Goal: Task Accomplishment & Management: Manage account settings

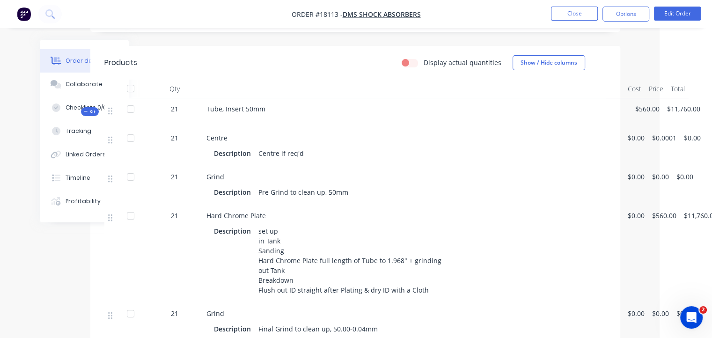
scroll to position [227, 52]
click at [685, 12] on button "Edit Order" at bounding box center [677, 14] width 47 height 14
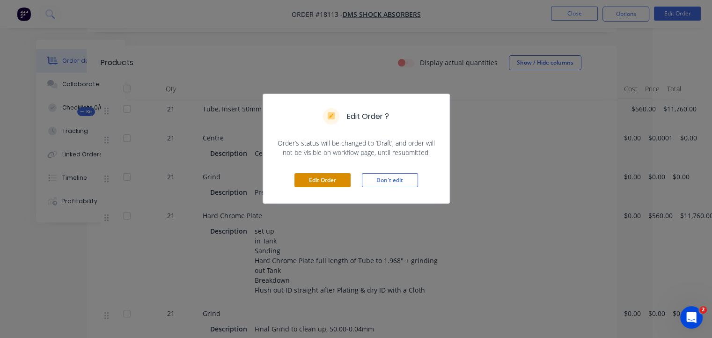
click at [328, 177] on button "Edit Order" at bounding box center [322, 180] width 56 height 14
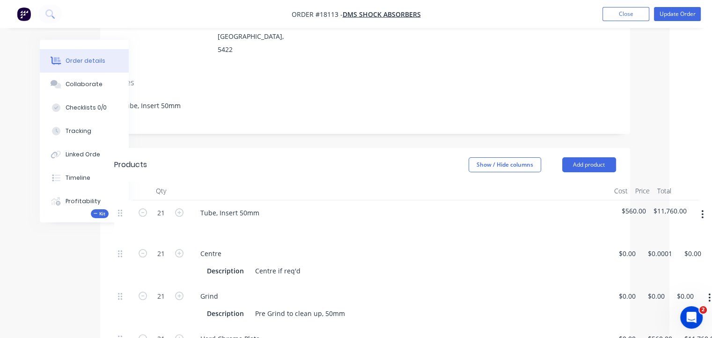
scroll to position [140, 75]
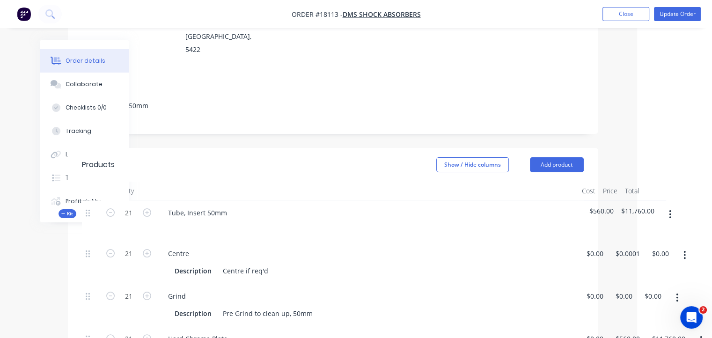
click at [669, 209] on icon "button" at bounding box center [670, 214] width 2 height 10
click at [535, 220] on div at bounding box center [368, 227] width 414 height 14
click at [608, 206] on span "$560.00" at bounding box center [601, 211] width 24 height 10
click at [647, 206] on span "$11,760.00" at bounding box center [637, 211] width 33 height 10
click at [570, 200] on div "Tube, Insert 50mm" at bounding box center [367, 220] width 421 height 41
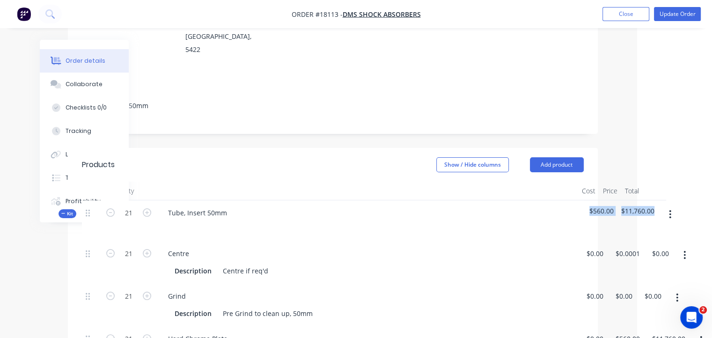
drag, startPoint x: 588, startPoint y: 181, endPoint x: 655, endPoint y: 182, distance: 66.9
click at [584, 200] on div "Kit 21 Tube, Insert 50mm $560.00 $11,760.00" at bounding box center [333, 220] width 502 height 41
click at [562, 220] on div at bounding box center [368, 227] width 414 height 14
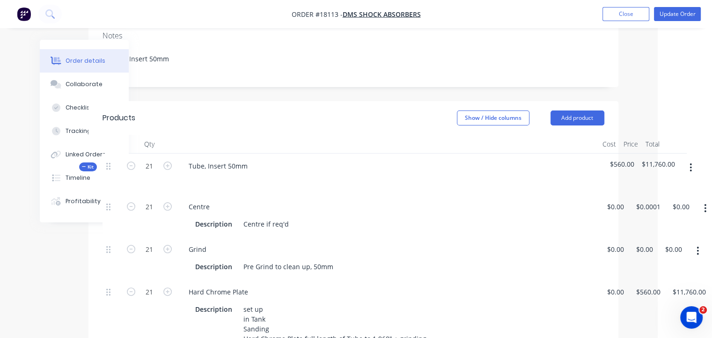
scroll to position [187, 75]
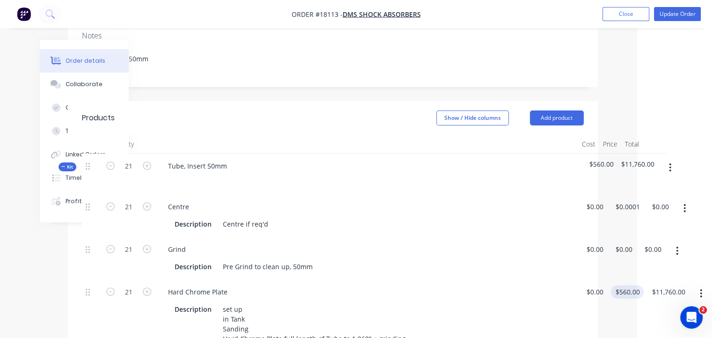
type input "560"
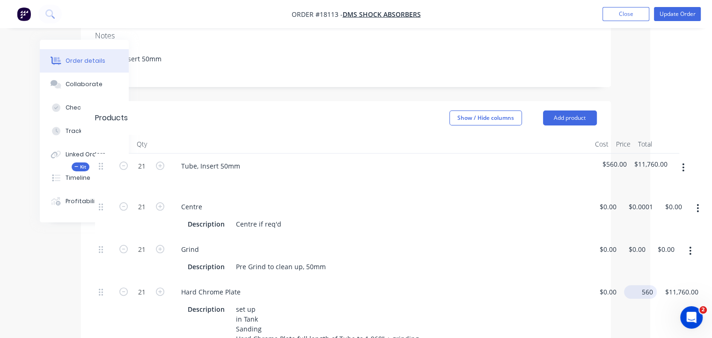
click at [630, 285] on input "560" at bounding box center [642, 292] width 29 height 14
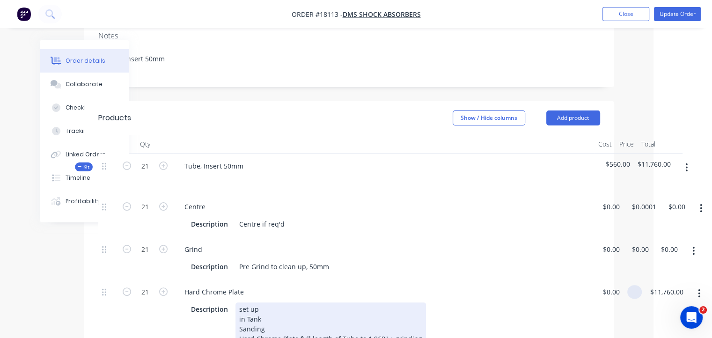
type input "$0.00"
click at [547, 302] on div "Description set up in Tank Sanding Hard Chrome Plate full length of Tube to 1.9…" at bounding box center [381, 338] width 389 height 73
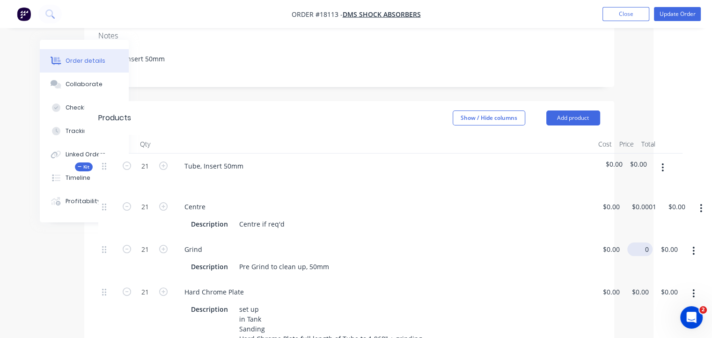
click at [600, 237] on div "21 Grind Description Pre Grind to clean up, 50mm $0.00 $0.00 0 $0.00 $0.00 $0.00" at bounding box center [349, 258] width 502 height 43
type input "$500.00"
type input "$10,500.00"
click at [519, 237] on div "Grind Description Pre Grind to clean up, 50mm" at bounding box center [383, 258] width 421 height 43
type input "500"
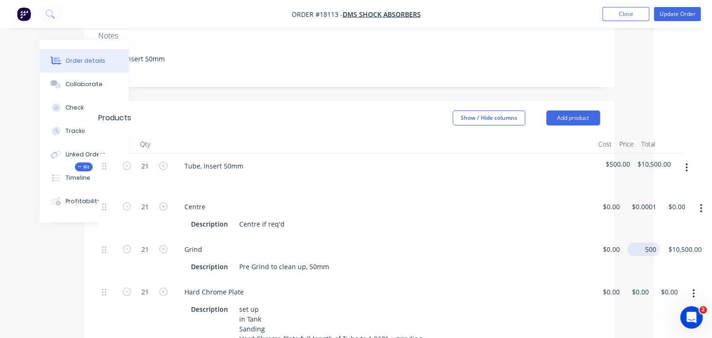
click at [637, 242] on input "500" at bounding box center [645, 249] width 29 height 14
type input "$0.00"
click at [486, 249] on div "Grind Description Pre Grind to clean up, 50mm" at bounding box center [383, 258] width 421 height 43
click at [687, 14] on button "Update Order" at bounding box center [677, 14] width 47 height 14
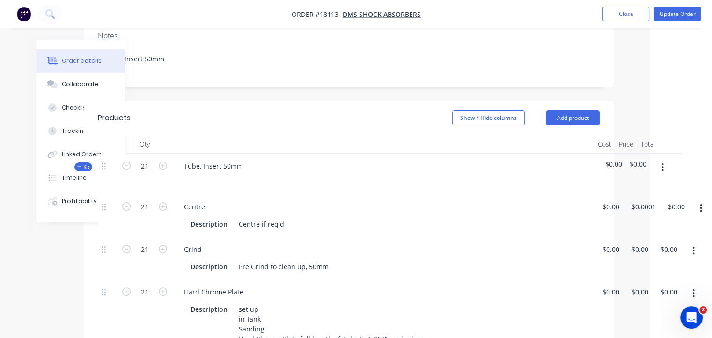
scroll to position [0, 0]
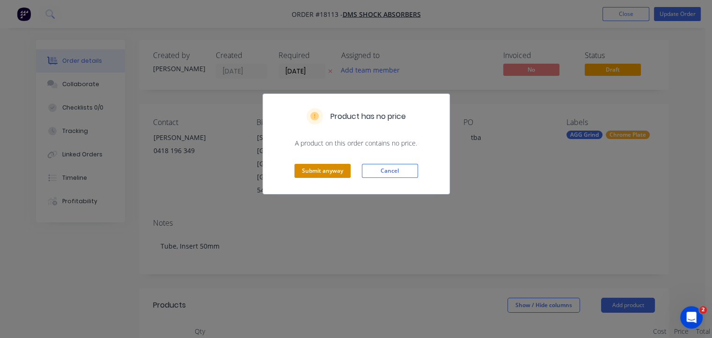
click at [319, 170] on button "Submit anyway" at bounding box center [322, 171] width 56 height 14
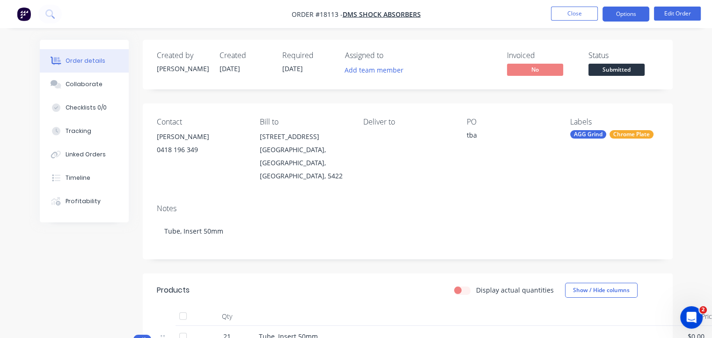
click at [634, 16] on button "Options" at bounding box center [625, 14] width 47 height 15
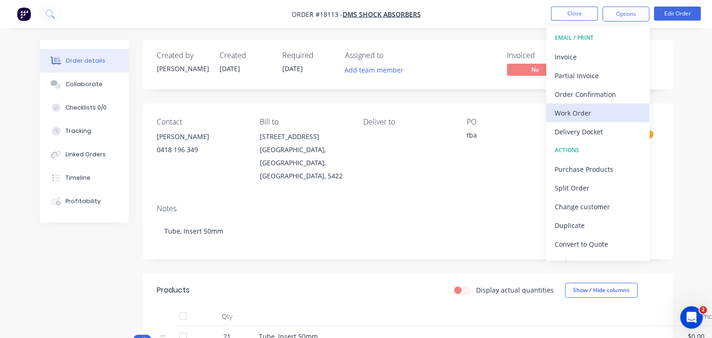
click at [592, 115] on div "Work Order" at bounding box center [598, 113] width 86 height 14
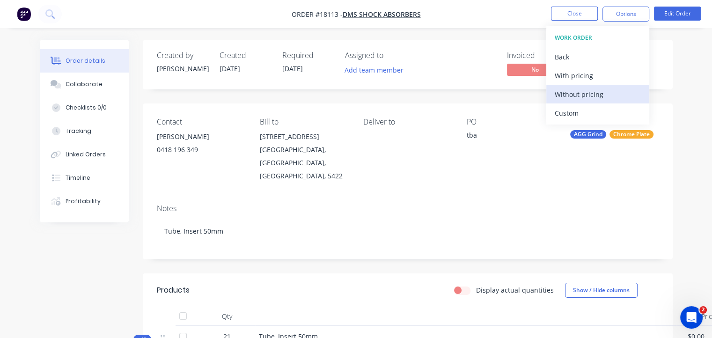
click at [591, 95] on div "Without pricing" at bounding box center [598, 95] width 86 height 14
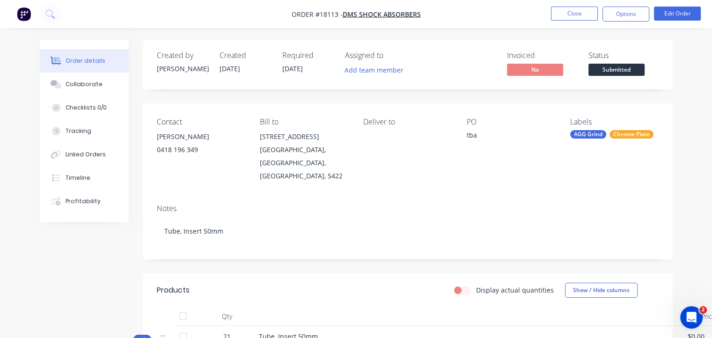
click at [418, 283] on div "Display actual quantities Show / Hide columns" at bounding box center [460, 290] width 395 height 15
click at [622, 65] on span "Submitted" at bounding box center [616, 70] width 56 height 12
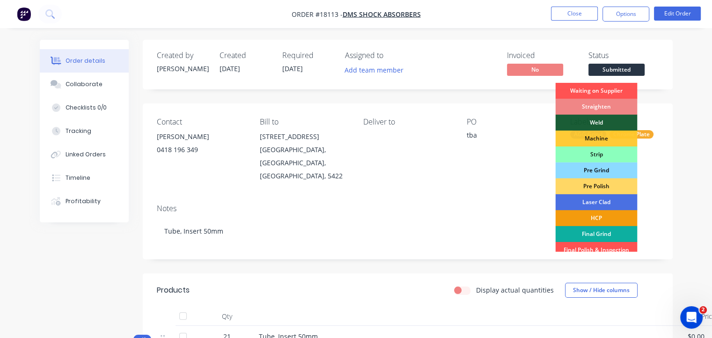
click at [605, 173] on div "Pre Grind" at bounding box center [596, 170] width 82 height 16
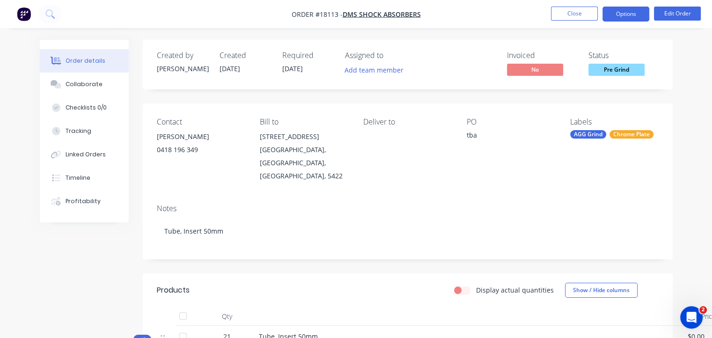
click at [617, 11] on button "Options" at bounding box center [625, 14] width 47 height 15
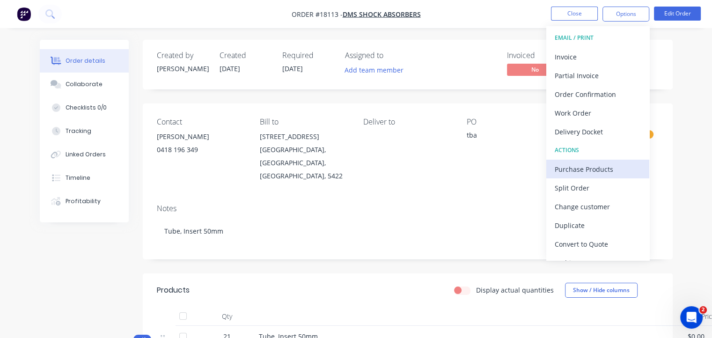
click at [602, 169] on div "Purchase Products" at bounding box center [598, 169] width 86 height 14
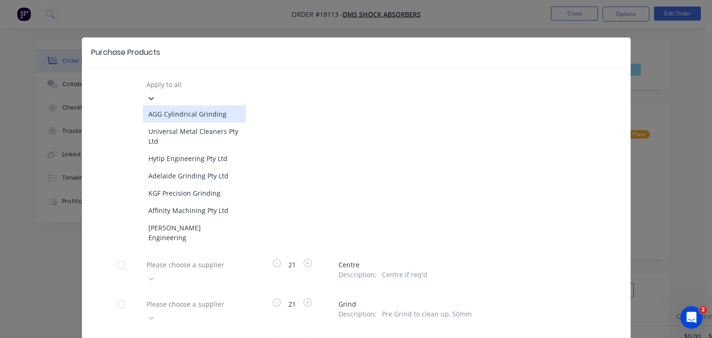
click at [191, 84] on div at bounding box center [213, 85] width 135 height 12
click at [196, 106] on div "AGG Cylindrical Grinding" at bounding box center [194, 113] width 103 height 17
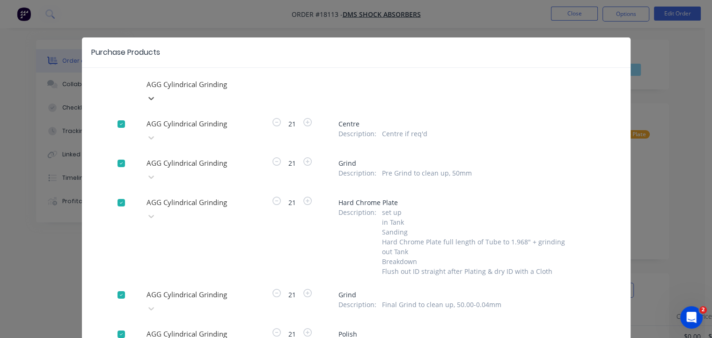
click at [119, 193] on div at bounding box center [121, 202] width 19 height 19
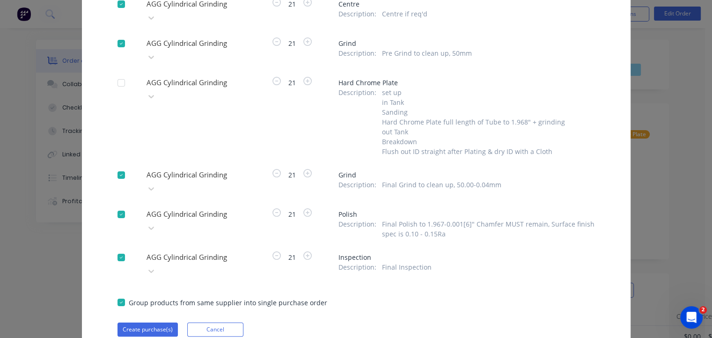
scroll to position [121, 0]
click at [116, 204] on div at bounding box center [121, 213] width 19 height 19
click at [114, 247] on div at bounding box center [121, 256] width 19 height 19
click at [150, 322] on button "Create purchase(s)" at bounding box center [147, 329] width 60 height 14
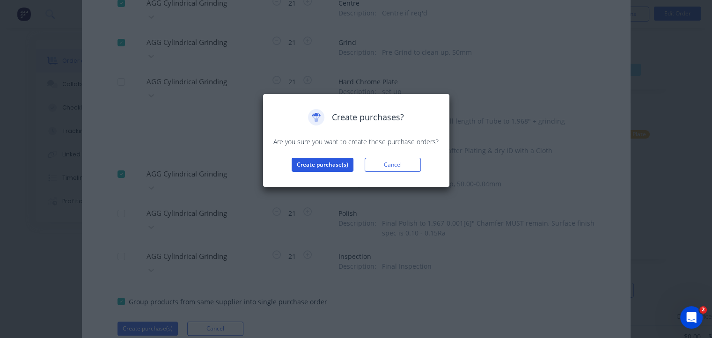
click at [330, 162] on button "Create purchase(s)" at bounding box center [323, 165] width 62 height 14
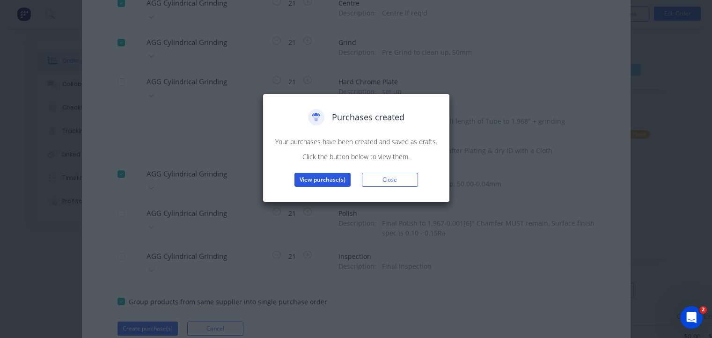
click at [340, 179] on button "View purchase(s)" at bounding box center [322, 180] width 56 height 14
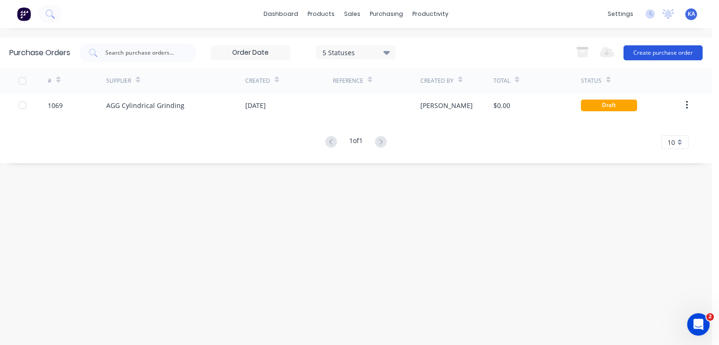
click at [669, 50] on button "Create purchase order" at bounding box center [662, 52] width 79 height 15
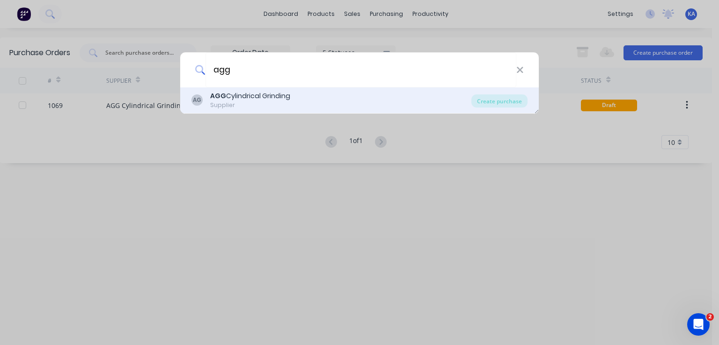
type input "agg"
click at [279, 98] on div "AGG Cylindrical Grinding" at bounding box center [250, 96] width 80 height 10
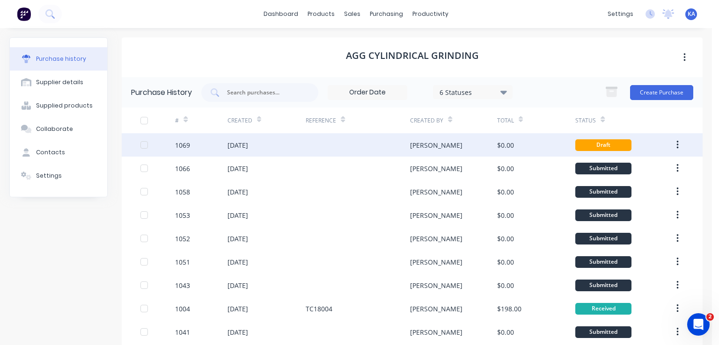
click at [341, 141] on div at bounding box center [358, 144] width 104 height 23
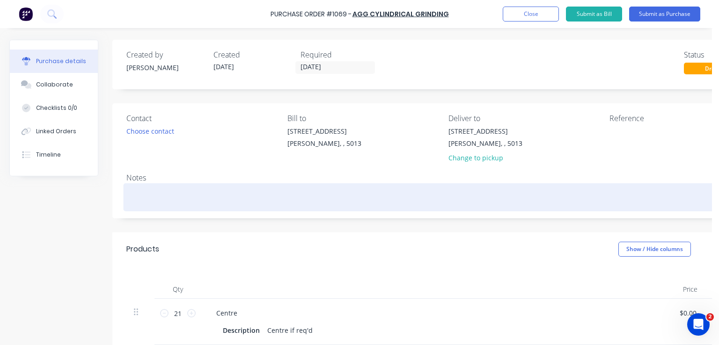
click at [167, 193] on textarea at bounding box center [444, 196] width 637 height 21
type textarea "x"
type textarea "T"
type textarea "x"
type textarea "Tu"
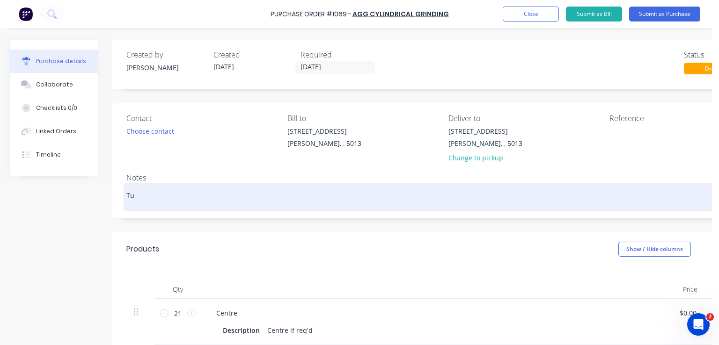
type textarea "x"
type textarea "Tub"
type textarea "x"
type textarea "Tube"
type textarea "x"
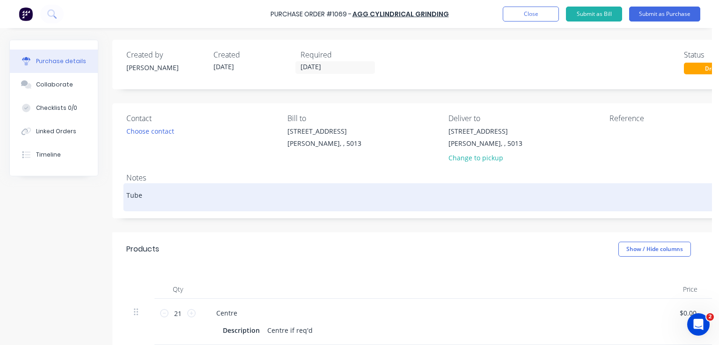
type textarea "Tube,"
type textarea "x"
type textarea "Tube,"
type textarea "x"
type textarea "Tube, I"
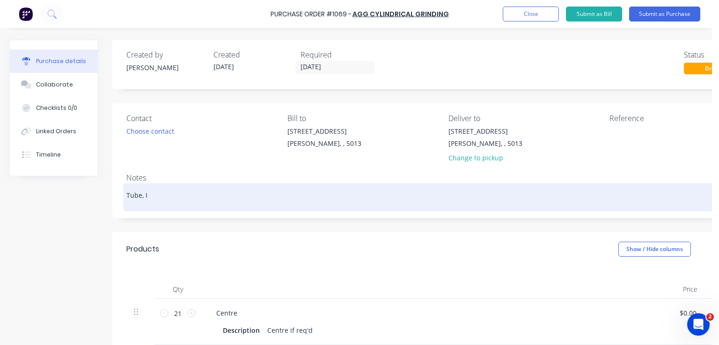
type textarea "x"
type textarea "Tube, In"
type textarea "x"
type textarea "Tube, Ins"
type textarea "x"
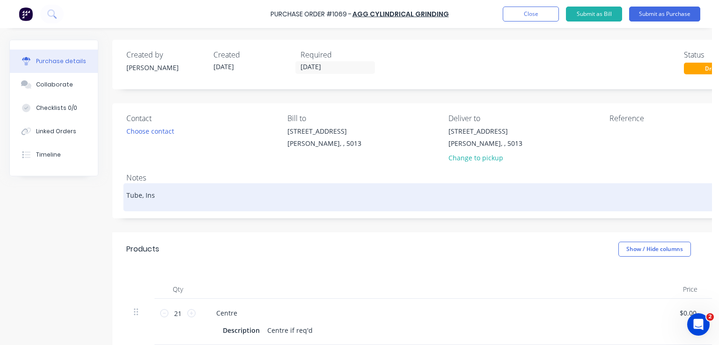
type textarea "Tube, Inse"
type textarea "x"
type textarea "Tube, Inser"
type textarea "x"
type textarea "Tube, Insert"
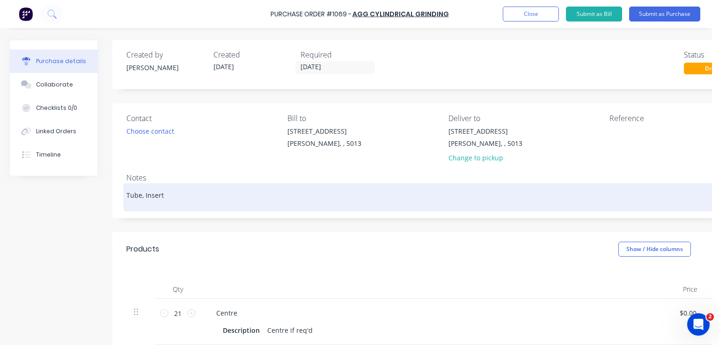
type textarea "x"
type textarea "Tube, Insert"
type textarea "x"
type textarea "Tube, Insert 5"
type textarea "x"
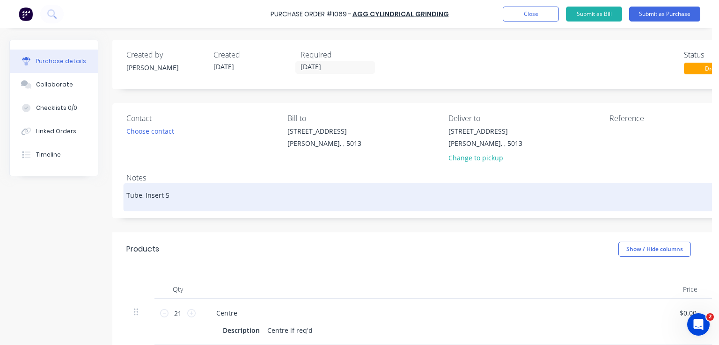
type textarea "Tube, Insert 50"
type textarea "x"
type textarea "Tube, Insert 50m"
type textarea "x"
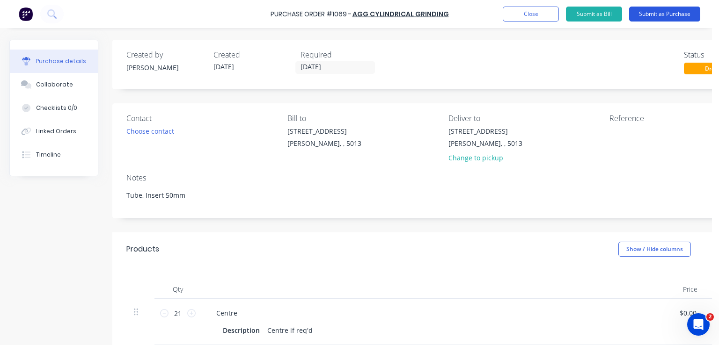
type textarea "Tube, Insert 50mm"
type textarea "x"
type textarea "Tube, Insert 50mm"
click at [656, 14] on button "Submit as Purchase" at bounding box center [664, 14] width 71 height 15
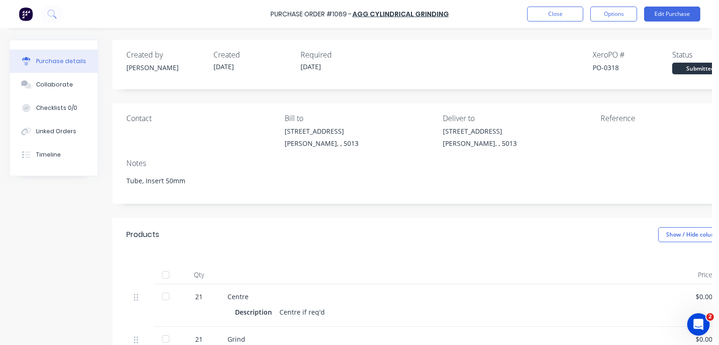
click at [313, 54] on div "Required" at bounding box center [341, 54] width 80 height 11
click at [661, 15] on button "Edit Purchase" at bounding box center [672, 14] width 56 height 15
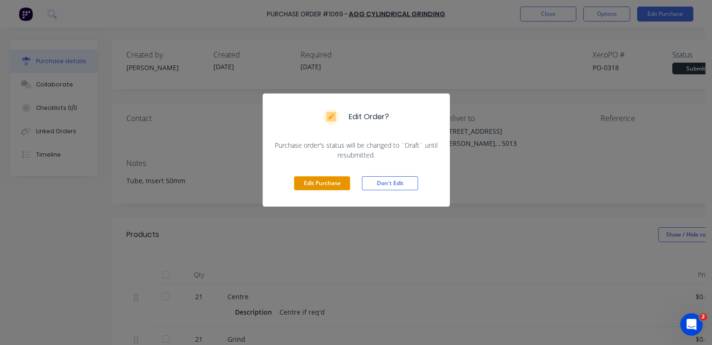
click at [339, 184] on button "Edit Purchase" at bounding box center [322, 183] width 56 height 14
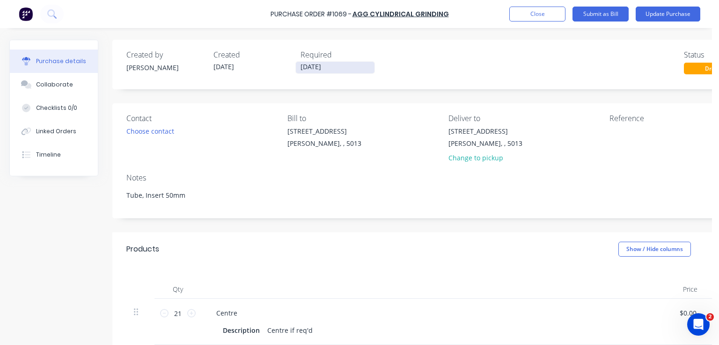
click at [327, 66] on input "[DATE]" at bounding box center [335, 68] width 79 height 12
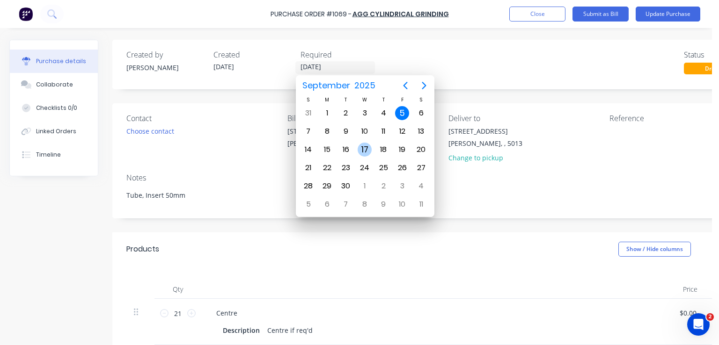
click at [365, 143] on div "17" at bounding box center [365, 150] width 14 height 14
type textarea "x"
type input "[DATE]"
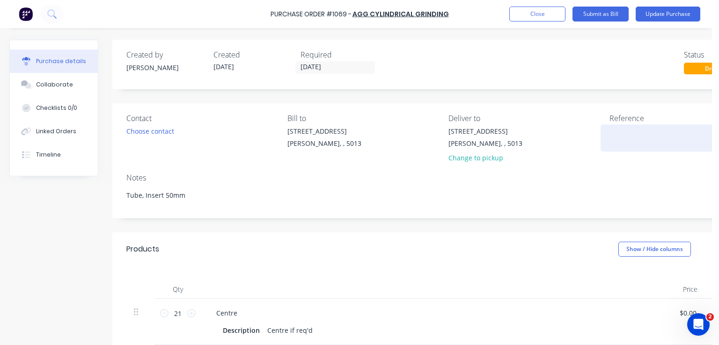
click at [622, 147] on textarea at bounding box center [667, 136] width 117 height 21
type textarea "TC"
type textarea "x"
type textarea "TC1"
type textarea "x"
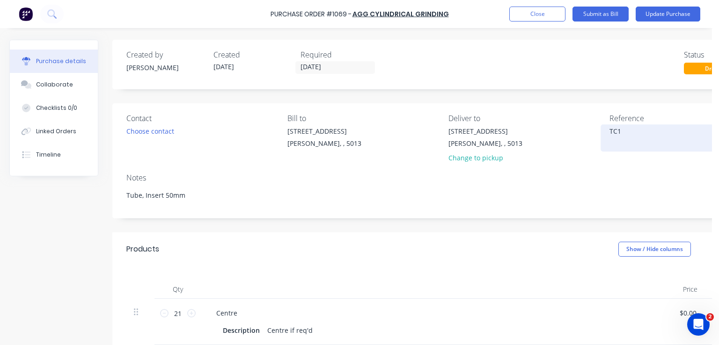
type textarea "TC18"
type textarea "x"
type textarea "TC181"
type textarea "x"
type textarea "TC1811"
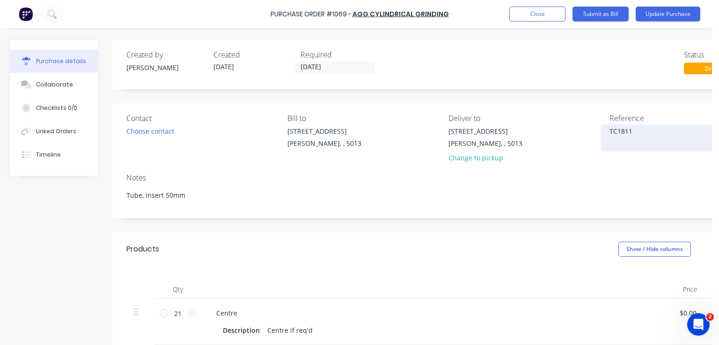
type textarea "x"
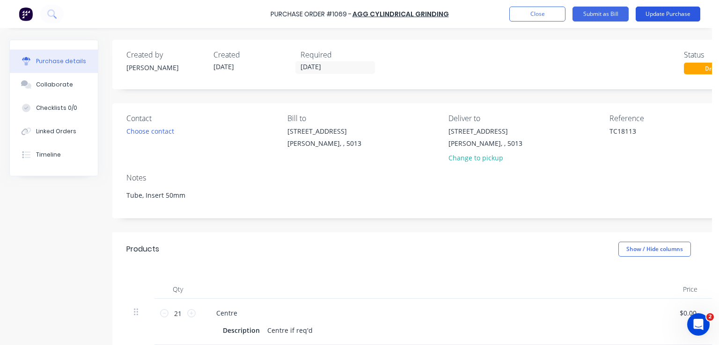
type textarea "TC18113"
type textarea "x"
type textarea "TC18113"
click at [653, 12] on button "Update Purchase" at bounding box center [668, 14] width 65 height 15
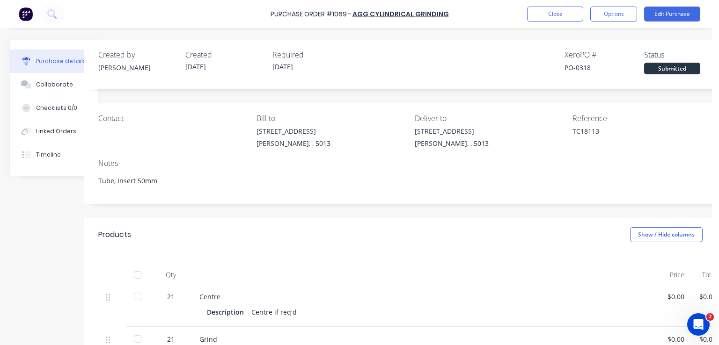
scroll to position [0, 60]
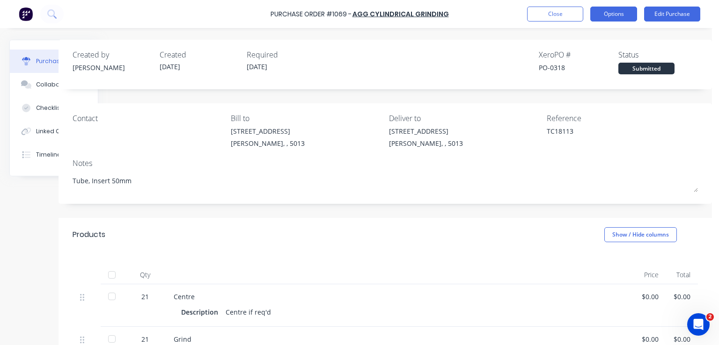
click at [618, 13] on button "Options" at bounding box center [613, 14] width 47 height 15
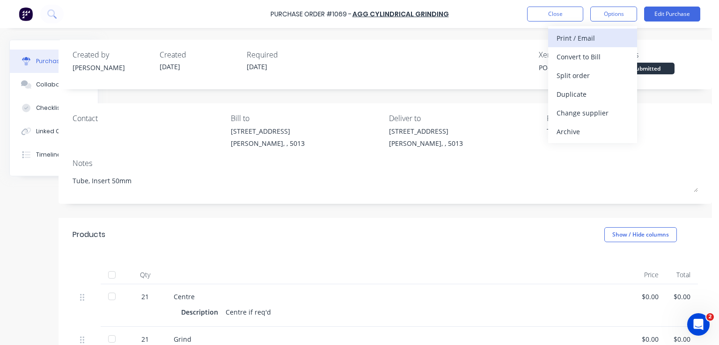
click at [597, 39] on div "Print / Email" at bounding box center [593, 38] width 72 height 14
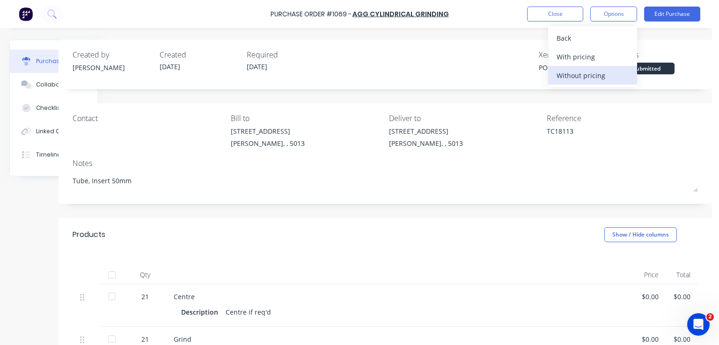
click at [605, 75] on div "Without pricing" at bounding box center [593, 76] width 72 height 14
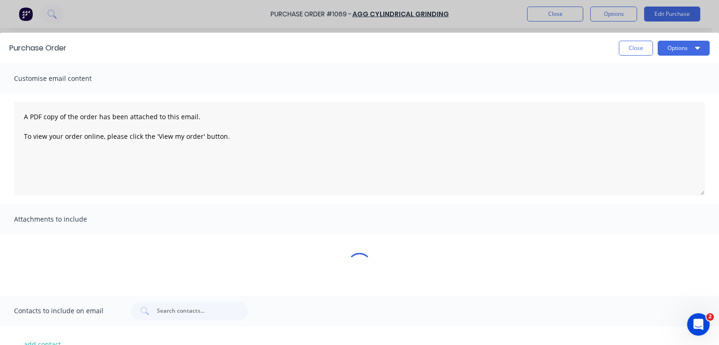
scroll to position [0, 0]
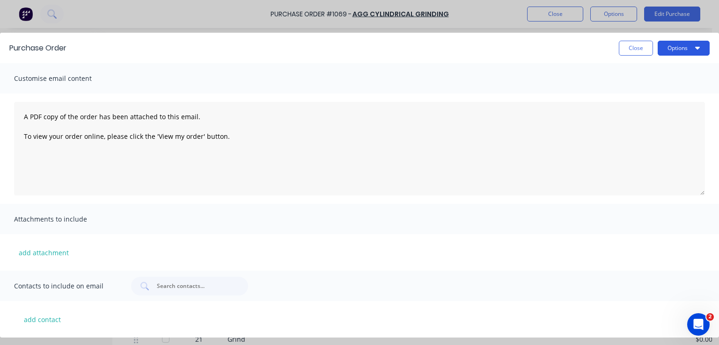
click at [685, 49] on button "Options" at bounding box center [684, 48] width 52 height 15
click at [643, 71] on div "Print" at bounding box center [665, 72] width 72 height 14
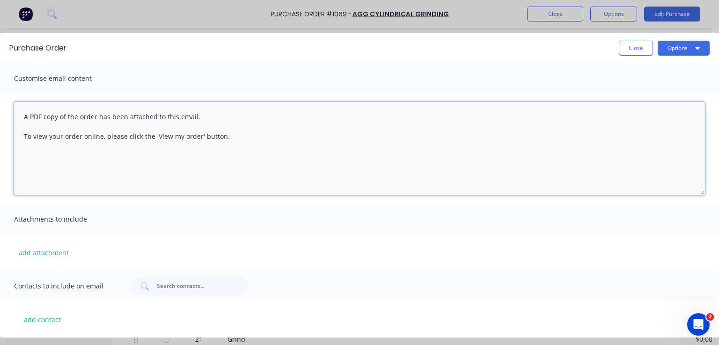
click at [449, 172] on textarea "A PDF copy of the order has been attached to this email. To view your order onl…" at bounding box center [359, 149] width 691 height 94
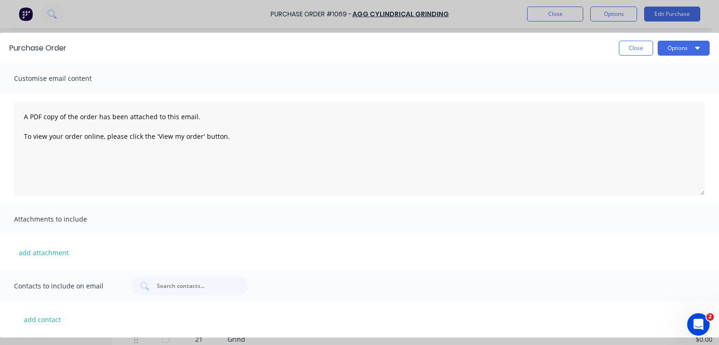
click at [556, 11] on div "Purchase Order Close Options Customise email content A PDF copy of the order ha…" at bounding box center [359, 172] width 719 height 345
click at [557, 15] on div "Purchase Order Close Options Customise email content A PDF copy of the order ha…" at bounding box center [359, 172] width 719 height 345
click at [637, 46] on button "Close" at bounding box center [636, 48] width 34 height 15
type textarea "x"
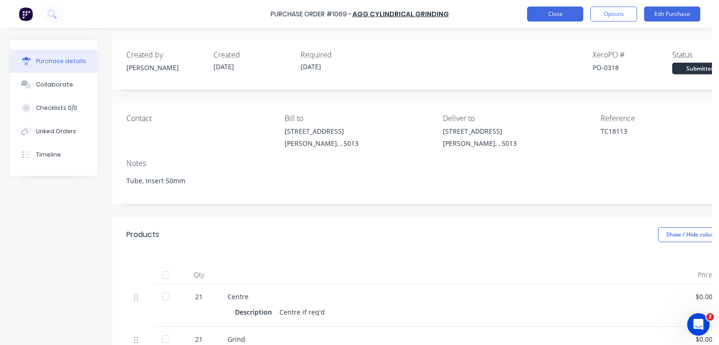
click at [562, 10] on button "Close" at bounding box center [555, 14] width 56 height 15
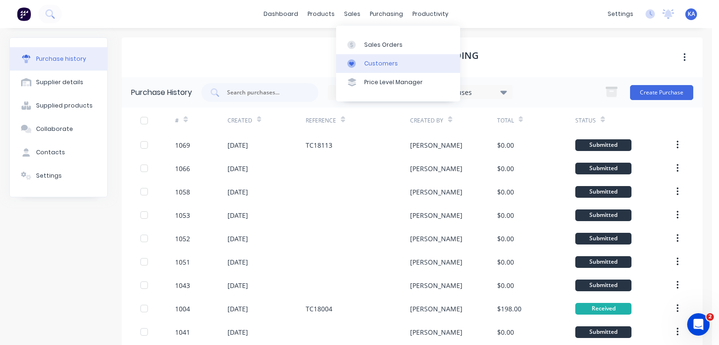
click at [383, 66] on div "Customers" at bounding box center [381, 63] width 34 height 8
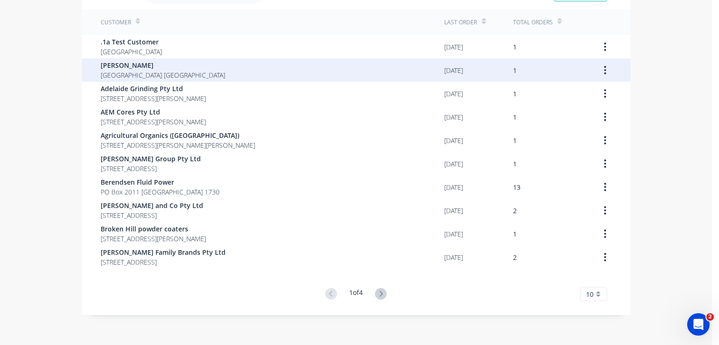
scroll to position [61, 0]
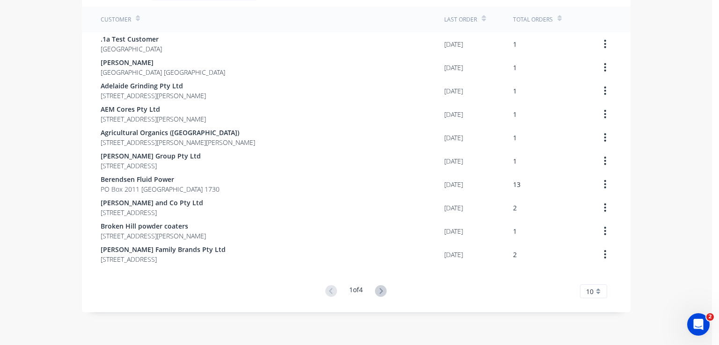
drag, startPoint x: 381, startPoint y: 291, endPoint x: 376, endPoint y: 287, distance: 6.0
click at [377, 287] on icon at bounding box center [381, 292] width 12 height 12
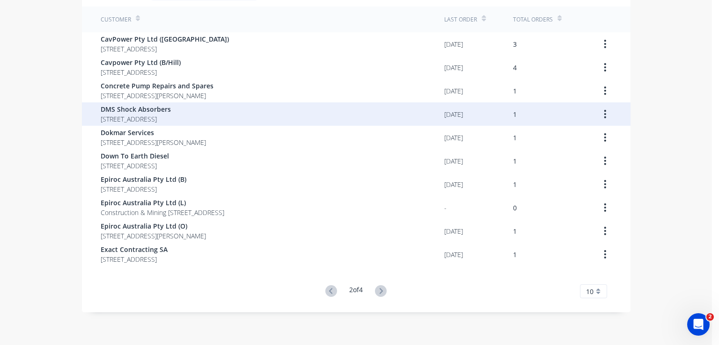
click at [143, 113] on span "DMS Shock Absorbers" at bounding box center [136, 109] width 70 height 10
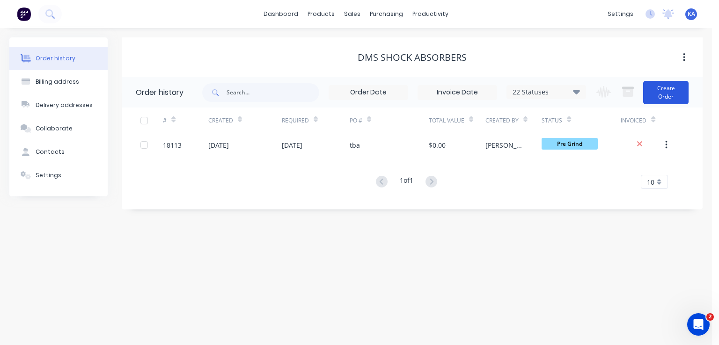
click at [667, 88] on button "Create Order" at bounding box center [665, 92] width 45 height 23
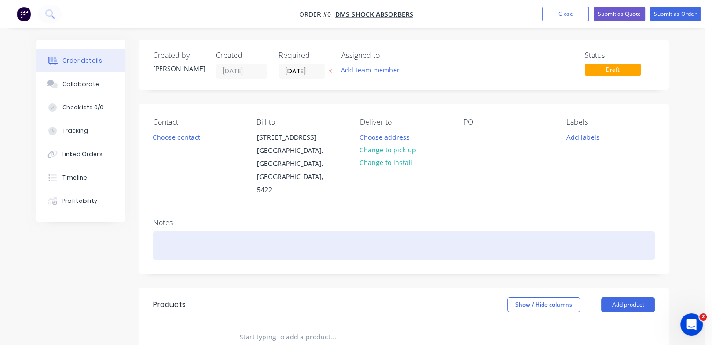
click at [215, 232] on div at bounding box center [404, 246] width 502 height 29
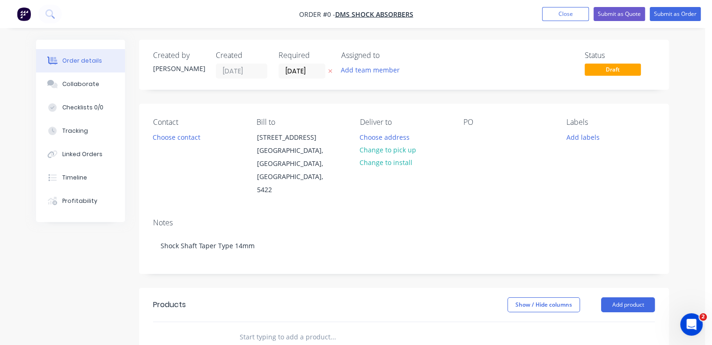
click at [394, 256] on div "Order details Collaborate Checklists 0/0 Tracking Linked Orders Timeline Profit…" at bounding box center [353, 316] width 652 height 552
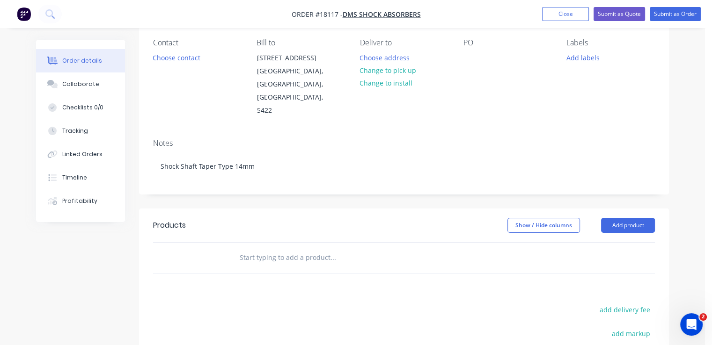
scroll to position [187, 0]
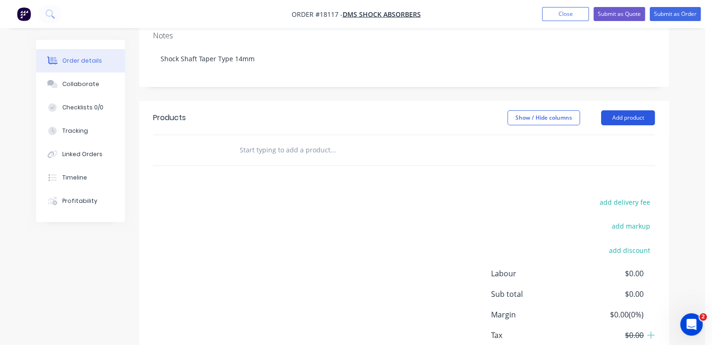
click at [642, 110] on button "Add product" at bounding box center [628, 117] width 54 height 15
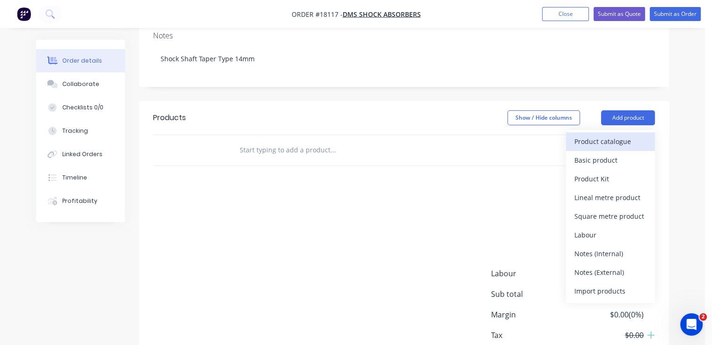
click at [625, 135] on div "Product catalogue" at bounding box center [610, 142] width 72 height 14
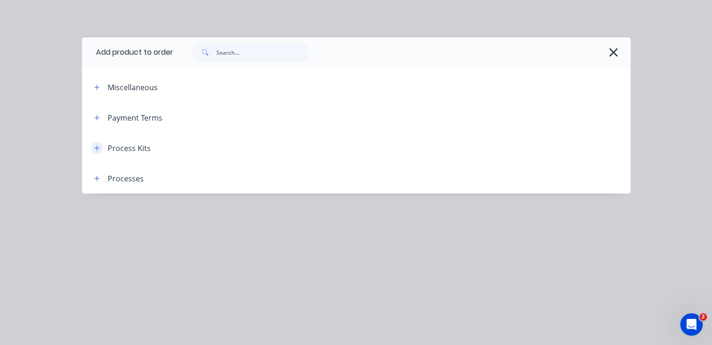
click at [99, 148] on icon "button" at bounding box center [96, 148] width 5 height 5
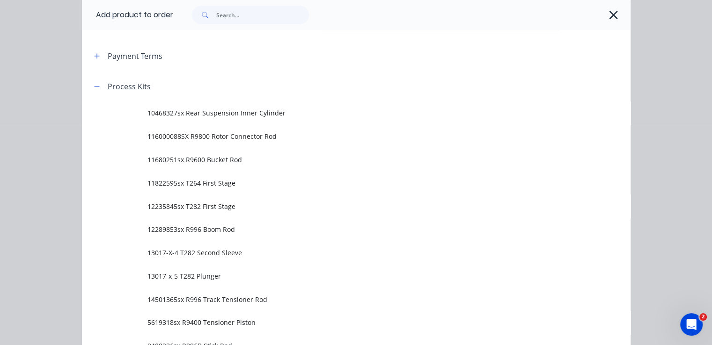
scroll to position [4, 0]
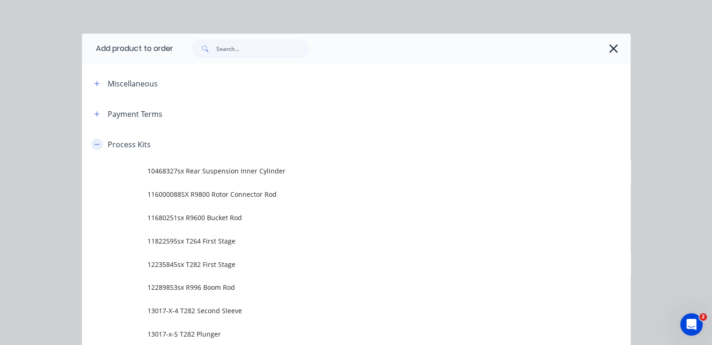
click at [94, 145] on icon "button" at bounding box center [96, 144] width 5 height 0
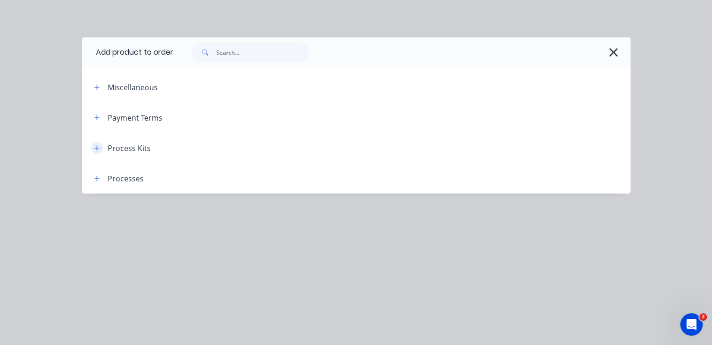
scroll to position [0, 0]
click at [234, 53] on input "text" at bounding box center [262, 52] width 93 height 19
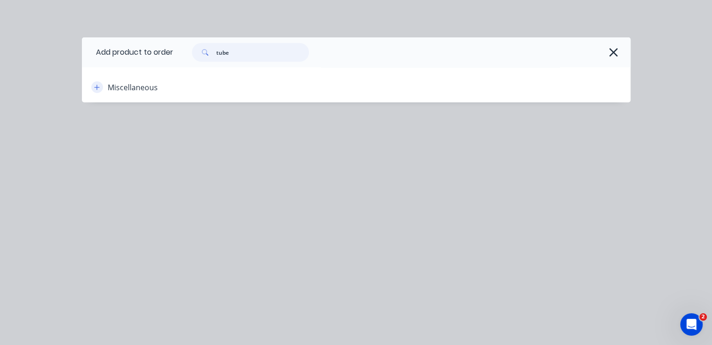
type input "tube"
click at [95, 87] on icon "button" at bounding box center [97, 87] width 6 height 7
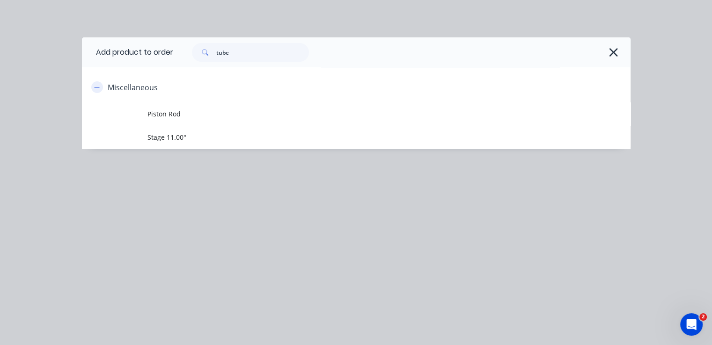
click at [95, 87] on icon "button" at bounding box center [97, 87] width 6 height 7
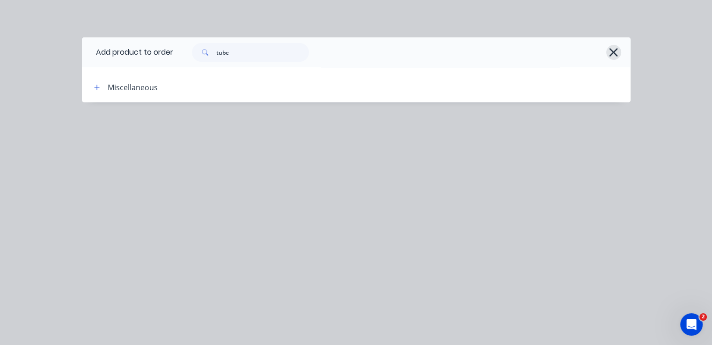
click at [612, 52] on icon "button" at bounding box center [613, 52] width 8 height 8
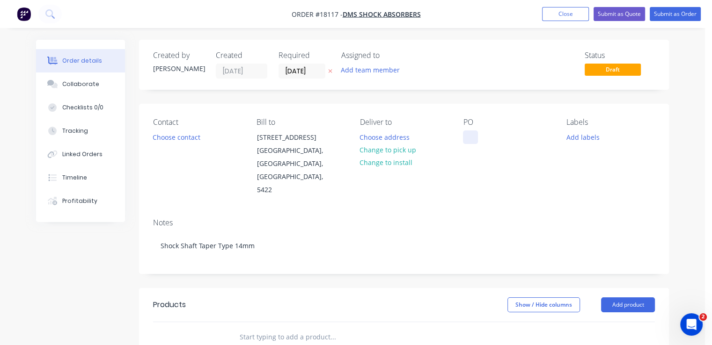
click at [468, 140] on div at bounding box center [470, 138] width 15 height 14
click at [580, 132] on button "Add labels" at bounding box center [582, 137] width 43 height 13
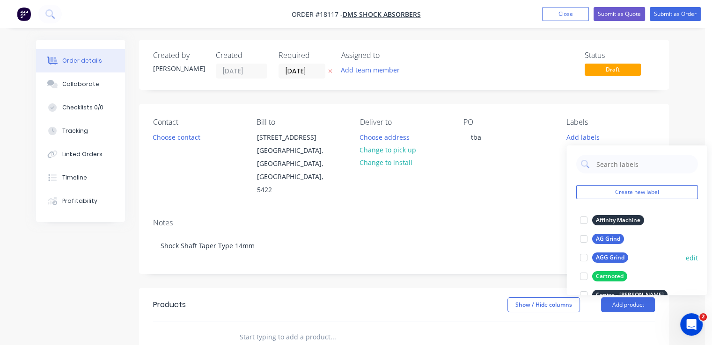
click at [620, 255] on div "AGG Grind" at bounding box center [610, 258] width 36 height 10
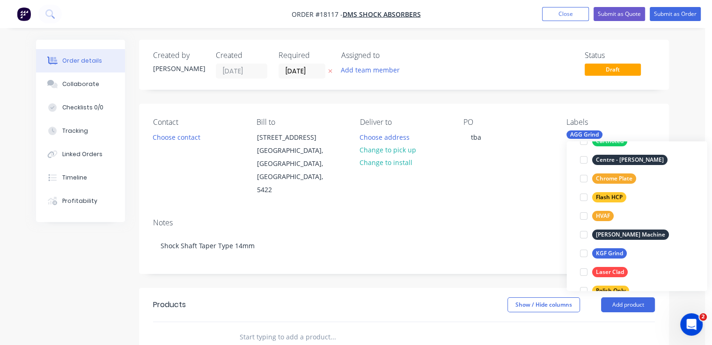
scroll to position [140, 0]
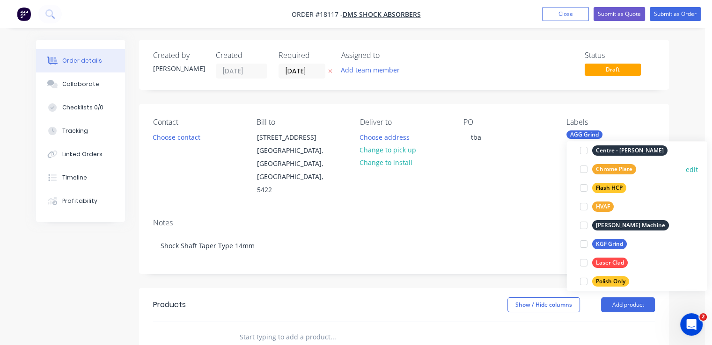
click at [609, 166] on div "Chrome Plate" at bounding box center [614, 169] width 44 height 10
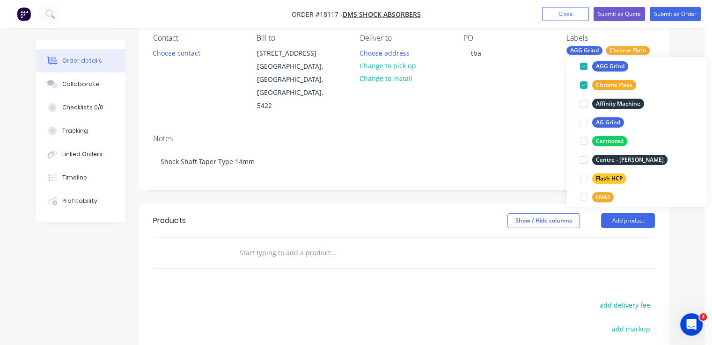
scroll to position [94, 0]
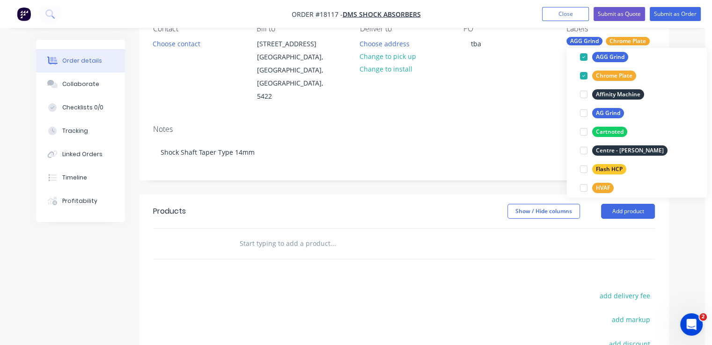
click at [521, 117] on div "Notes Shock Shaft Taper Type 14mm" at bounding box center [404, 148] width 530 height 63
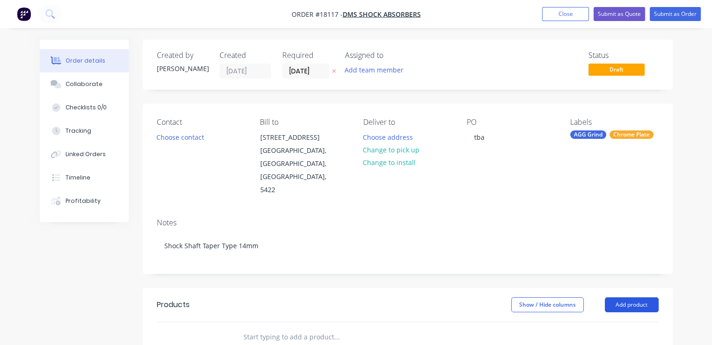
click at [645, 298] on button "Add product" at bounding box center [632, 305] width 54 height 15
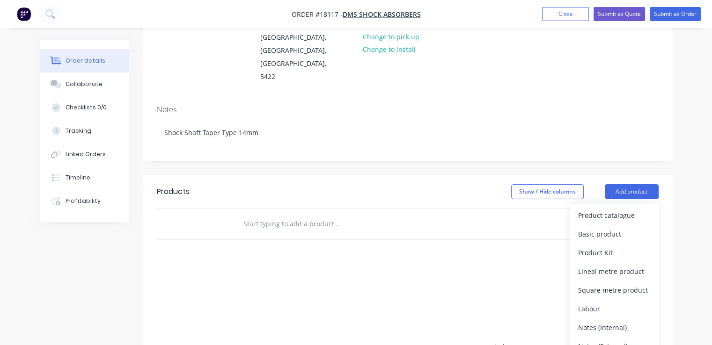
scroll to position [140, 0]
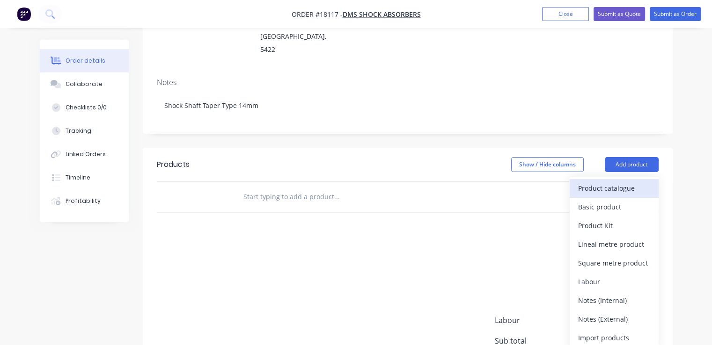
click at [594, 182] on div "Product catalogue" at bounding box center [614, 189] width 72 height 14
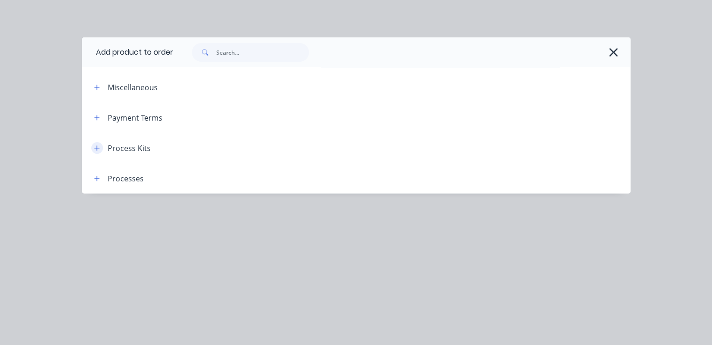
click at [97, 146] on icon "button" at bounding box center [97, 148] width 6 height 7
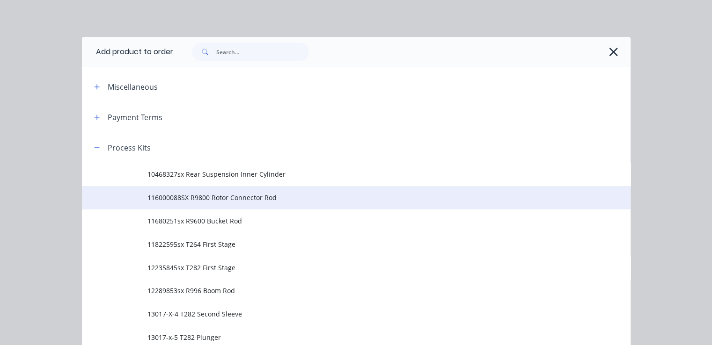
scroll to position [0, 0]
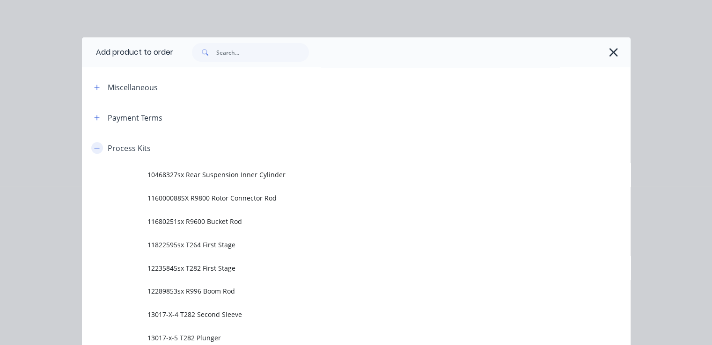
click at [95, 149] on icon "button" at bounding box center [97, 148] width 6 height 7
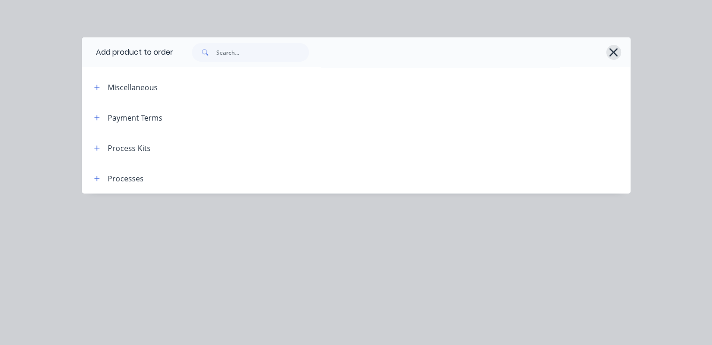
click at [612, 57] on icon "button" at bounding box center [614, 52] width 10 height 13
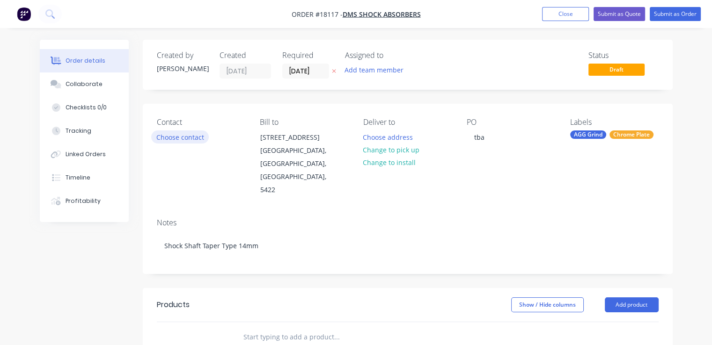
click at [191, 136] on button "Choose contact" at bounding box center [180, 137] width 58 height 13
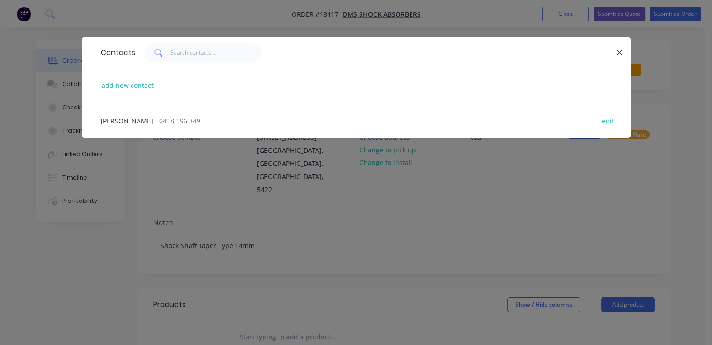
click at [155, 117] on span "- 0418 196 349" at bounding box center [177, 121] width 45 height 9
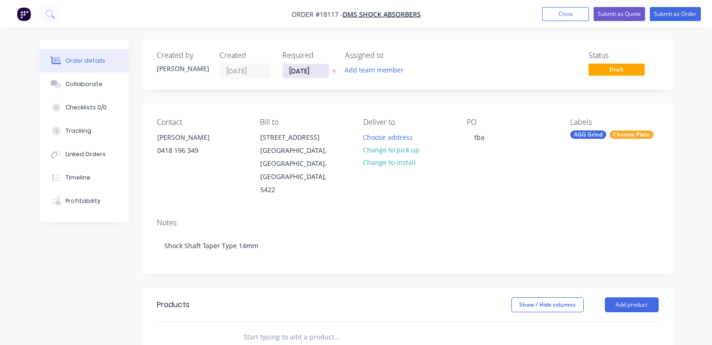
click at [318, 73] on input "[DATE]" at bounding box center [306, 71] width 46 height 14
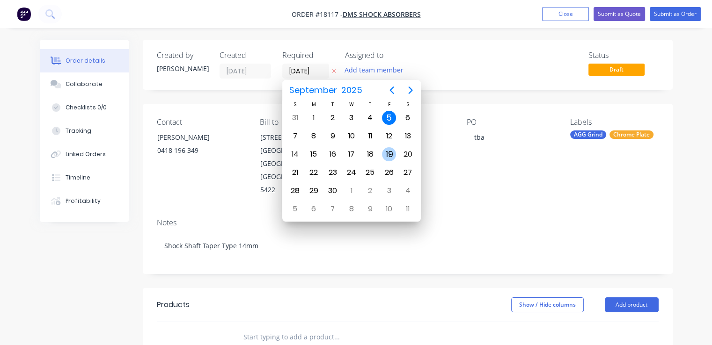
click at [386, 147] on div "19" at bounding box center [389, 154] width 14 height 14
type input "[DATE]"
